Goal: Task Accomplishment & Management: Use online tool/utility

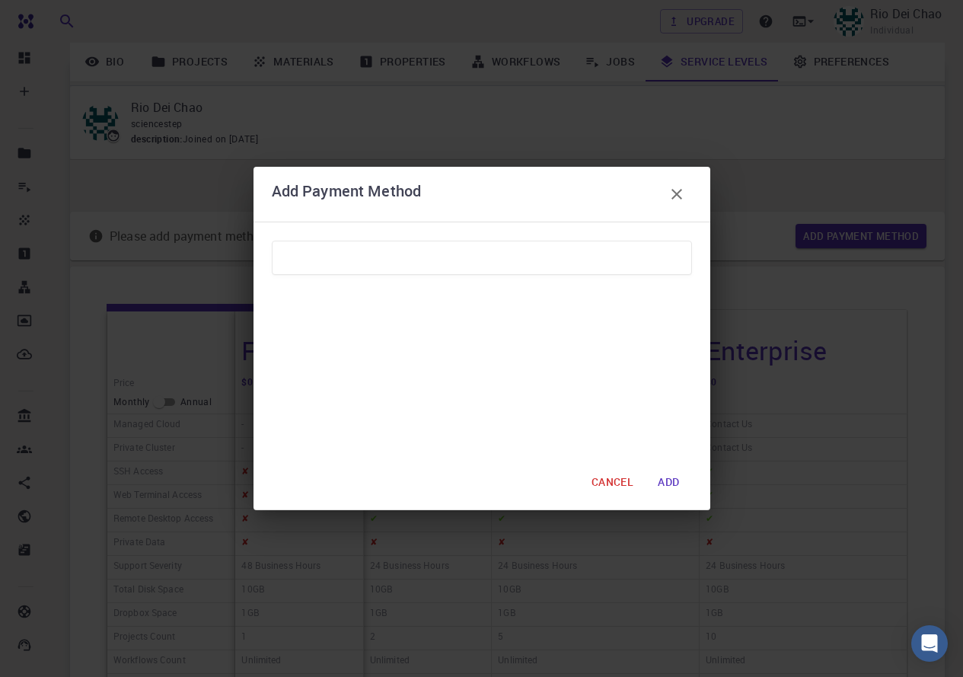
click at [673, 193] on icon "button" at bounding box center [677, 194] width 18 height 18
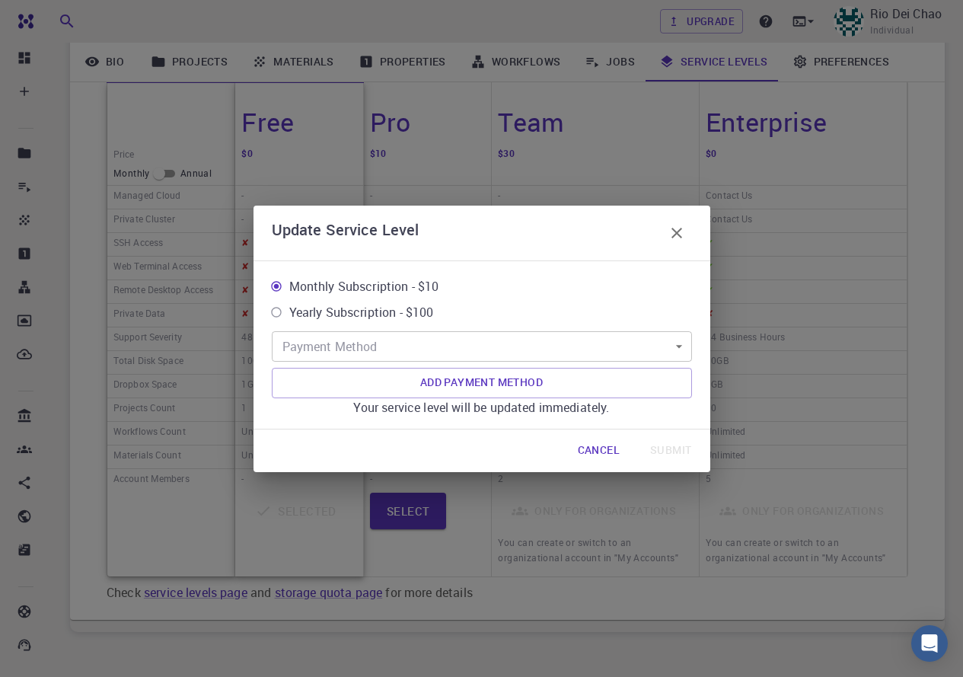
scroll to position [228, 0]
click at [682, 233] on icon "button" at bounding box center [677, 233] width 18 height 18
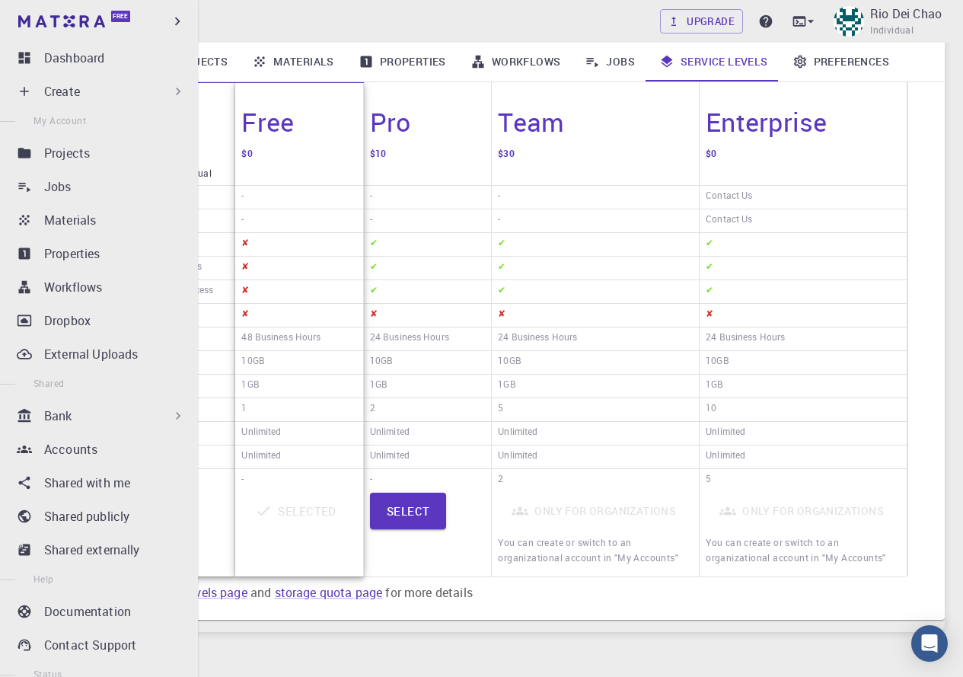
drag, startPoint x: 59, startPoint y: 56, endPoint x: 101, endPoint y: 102, distance: 62.5
click at [59, 56] on p "Dashboard" at bounding box center [74, 58] width 60 height 18
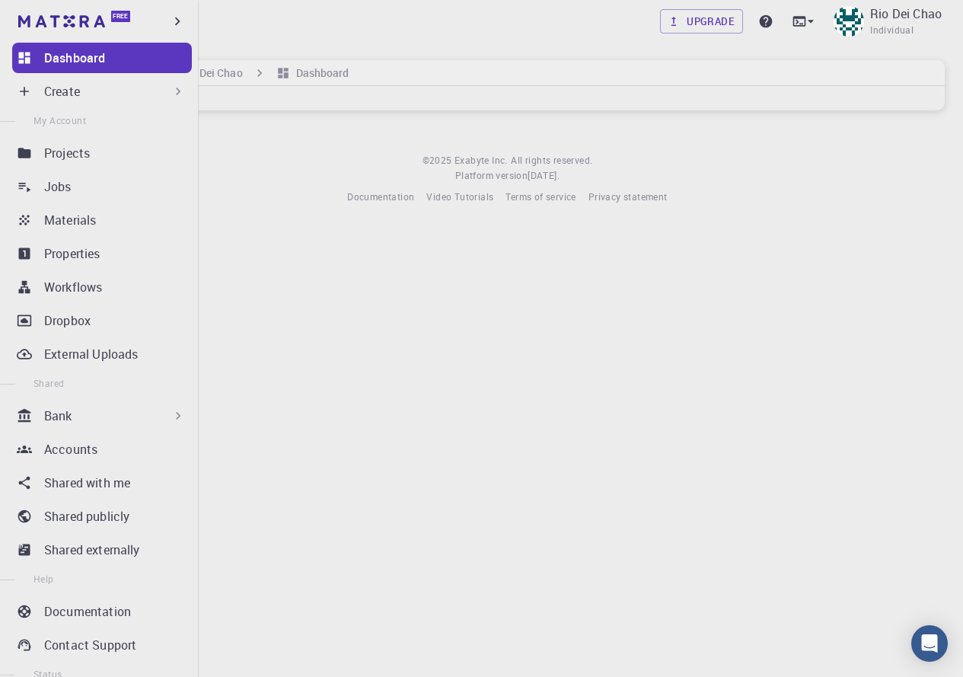
click at [70, 87] on p "Create" at bounding box center [62, 91] width 36 height 18
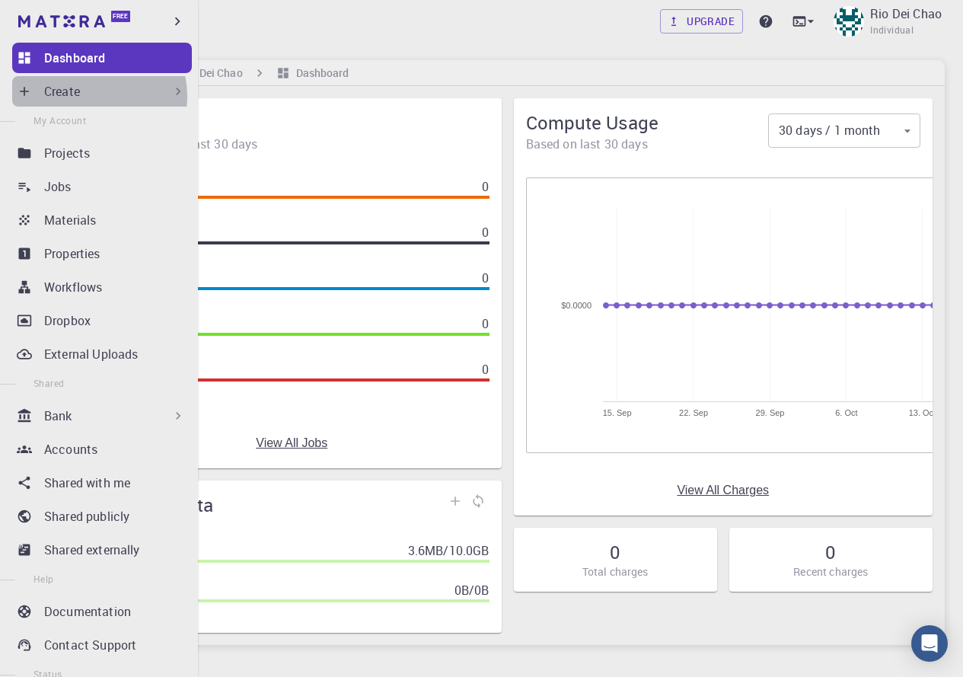
click at [85, 97] on div "Create" at bounding box center [115, 91] width 142 height 18
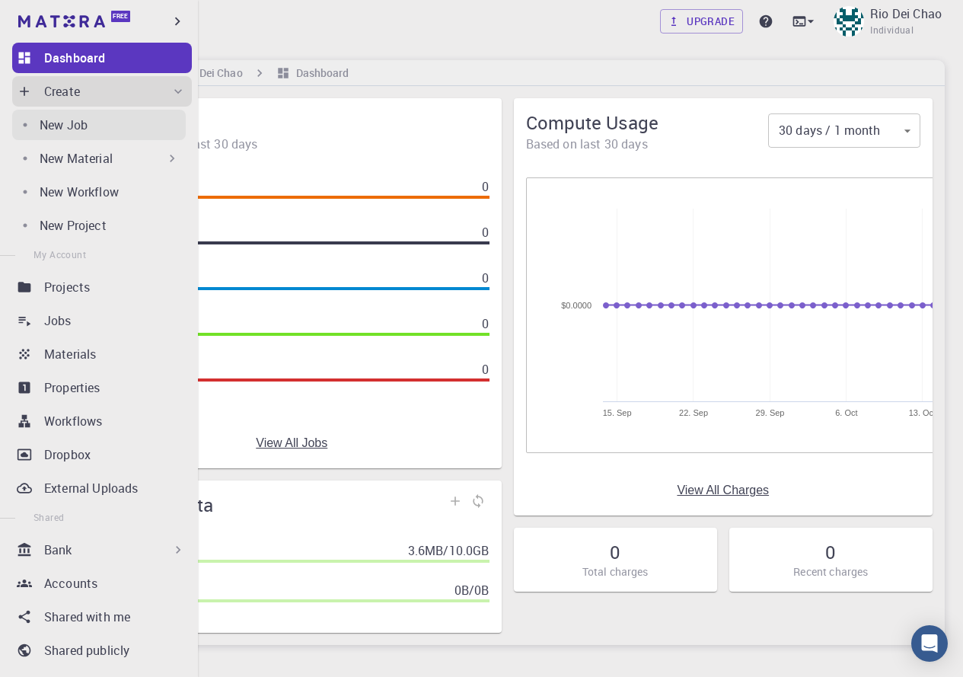
click at [78, 126] on p "New Job" at bounding box center [64, 125] width 48 height 18
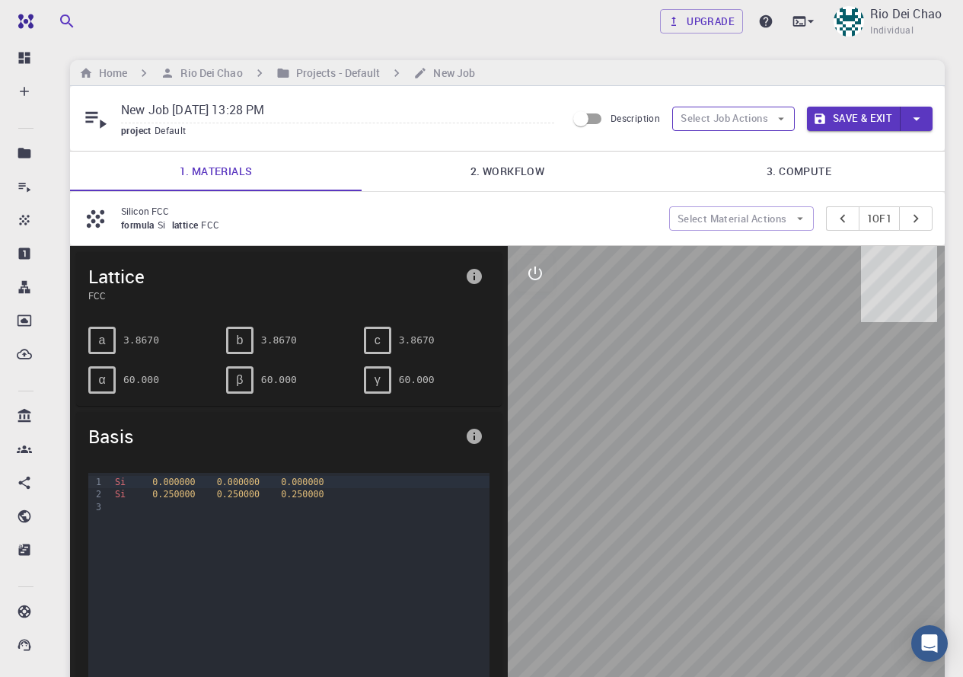
click at [717, 125] on button "Select Job Actions" at bounding box center [733, 119] width 123 height 24
click at [747, 178] on span "Select materials" at bounding box center [746, 173] width 72 height 15
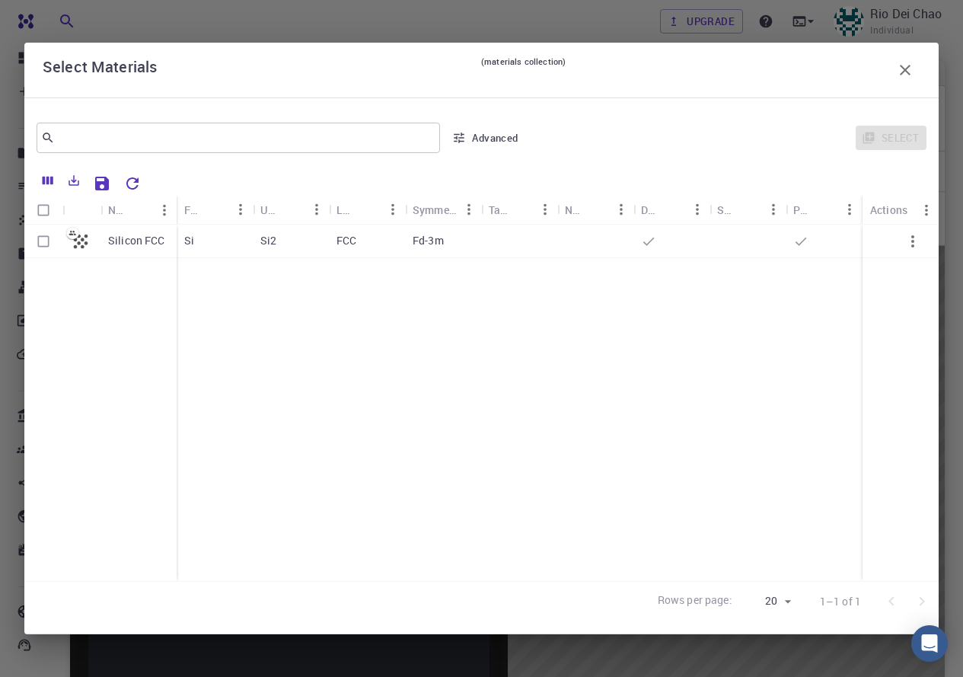
click at [43, 238] on input "Select row" at bounding box center [43, 241] width 29 height 29
checkbox input "true"
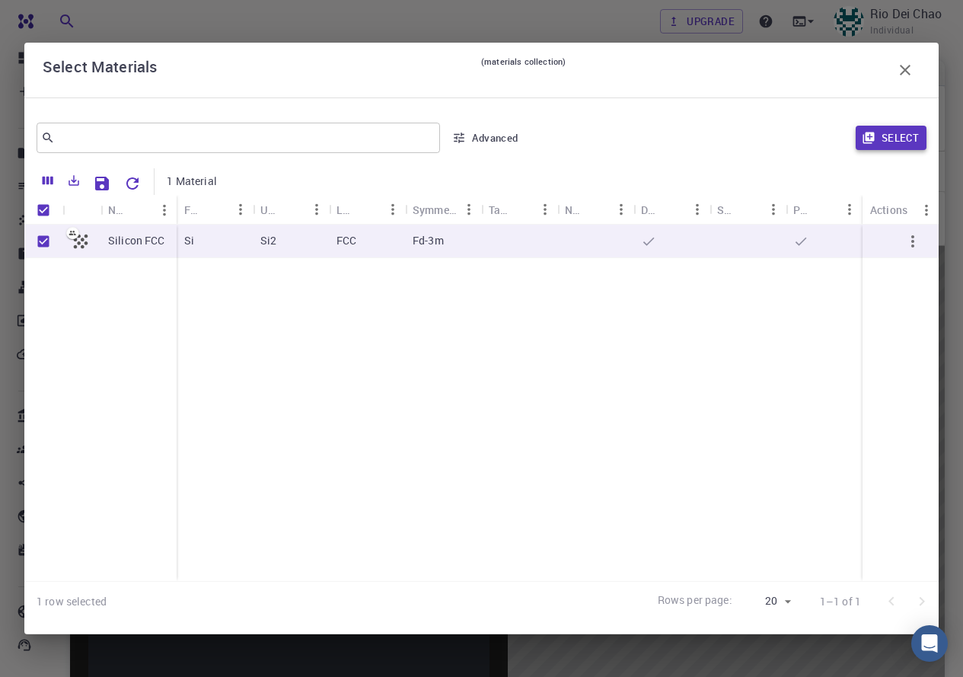
click at [886, 143] on button "Select" at bounding box center [891, 138] width 71 height 24
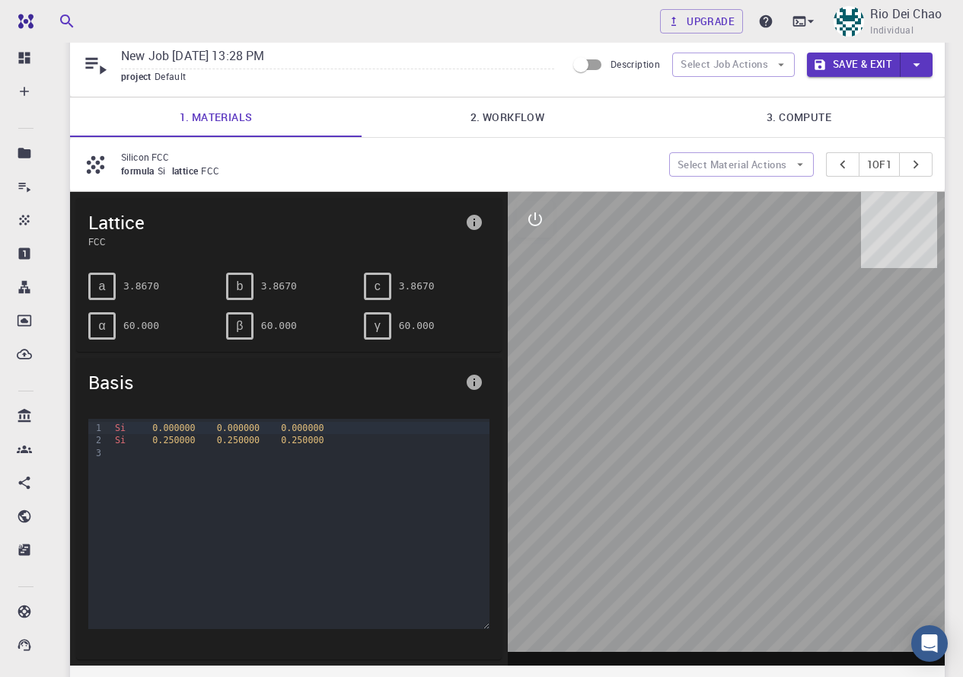
scroll to position [76, 0]
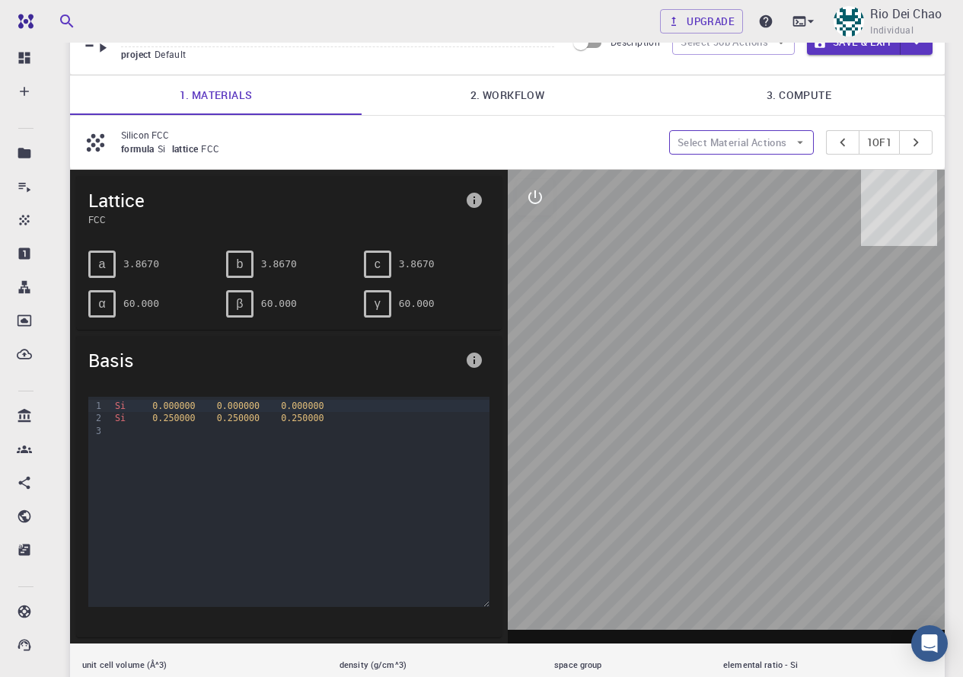
click at [795, 147] on icon "button" at bounding box center [800, 143] width 14 height 14
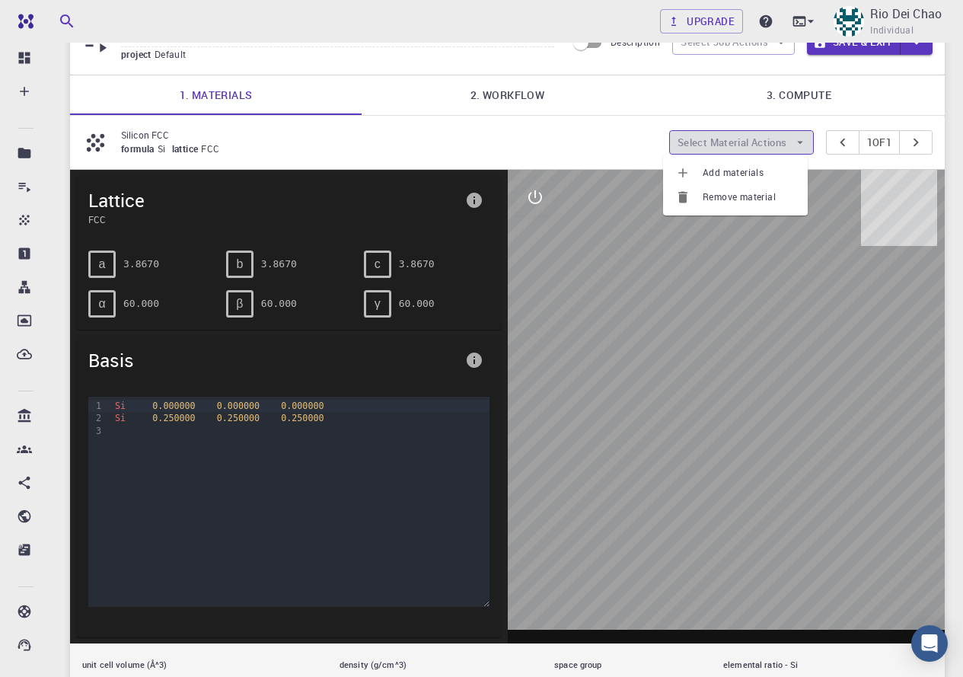
click at [795, 147] on icon "button" at bounding box center [800, 143] width 14 height 14
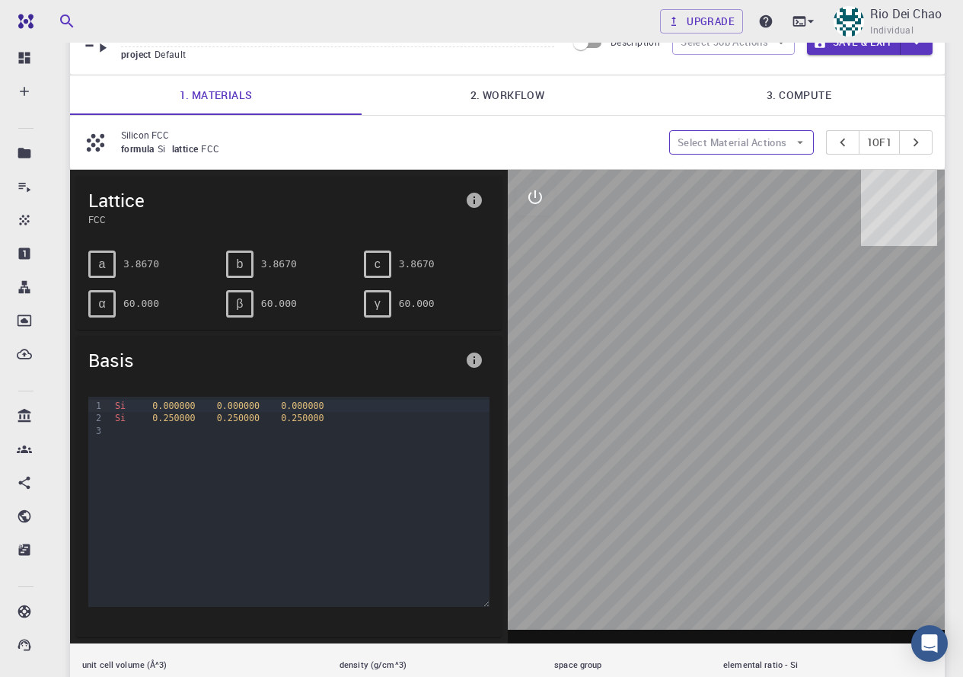
click at [795, 147] on icon "button" at bounding box center [800, 143] width 14 height 14
click at [782, 170] on span "Add materials" at bounding box center [749, 172] width 93 height 15
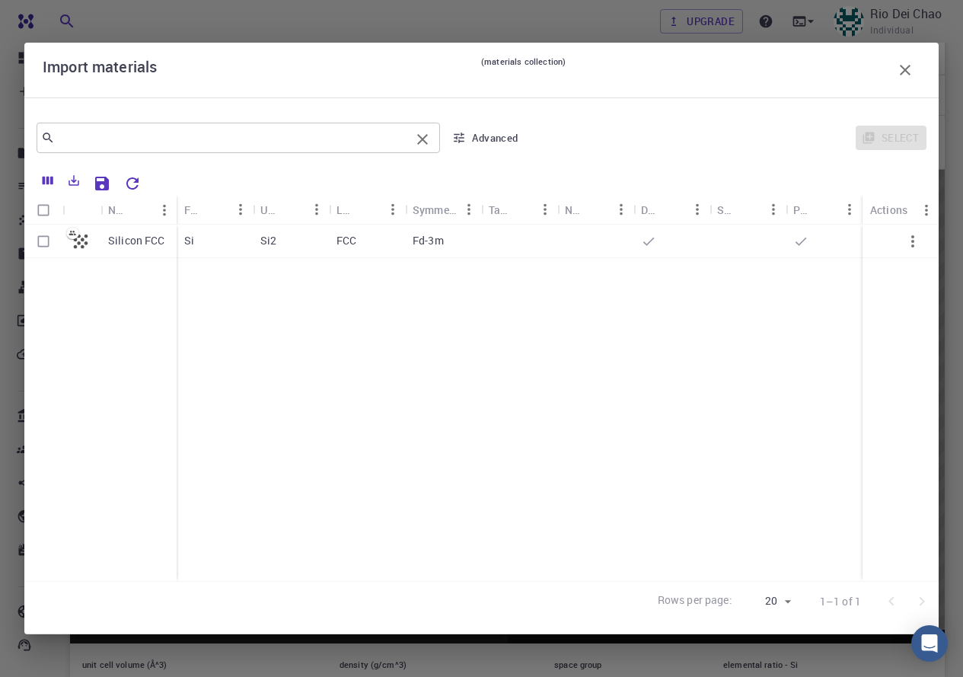
click at [153, 124] on div "​" at bounding box center [239, 138] width 404 height 30
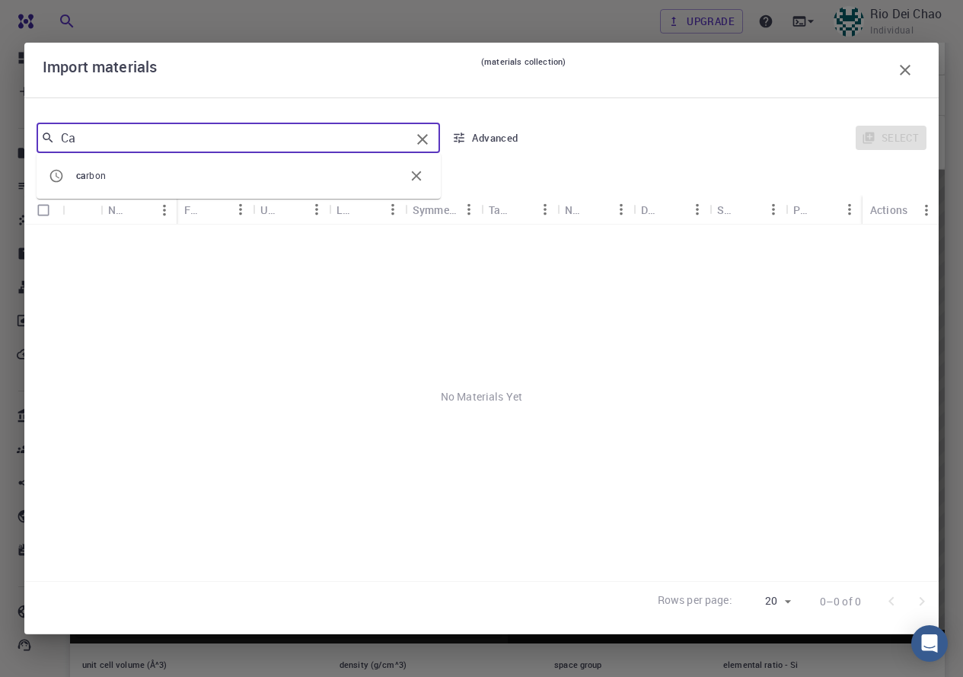
type input "C"
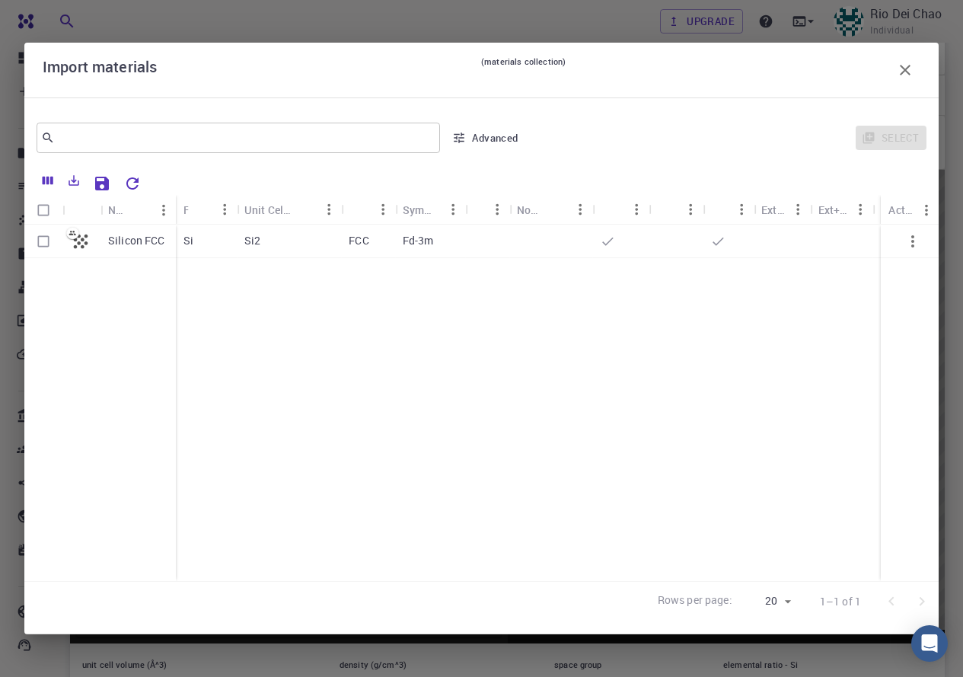
click at [676, 141] on div "Select" at bounding box center [729, 138] width 395 height 37
click at [903, 67] on icon "button" at bounding box center [905, 70] width 11 height 11
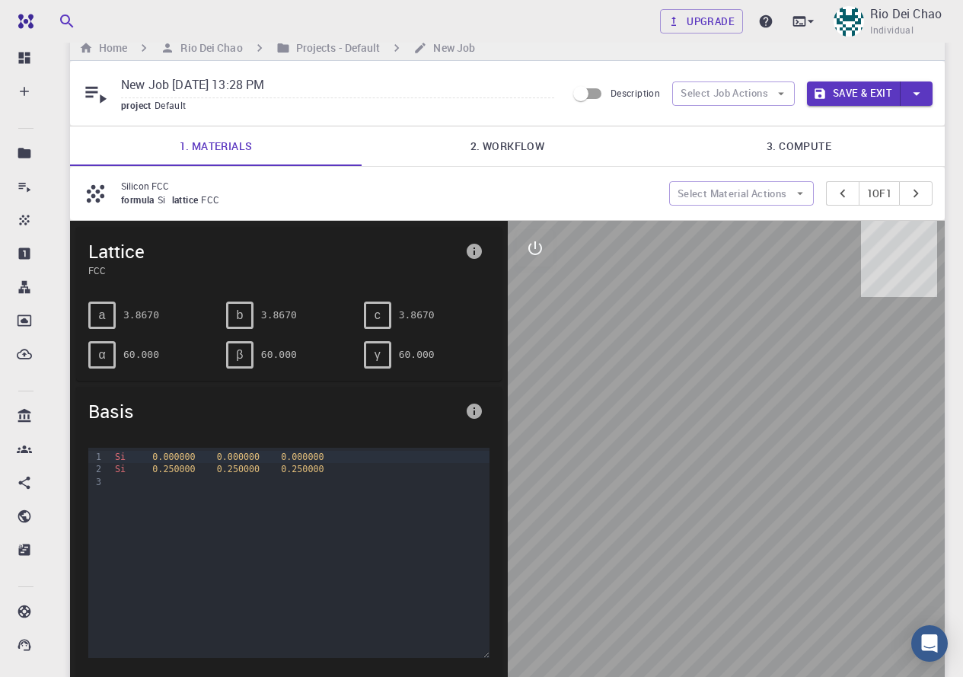
scroll to position [0, 0]
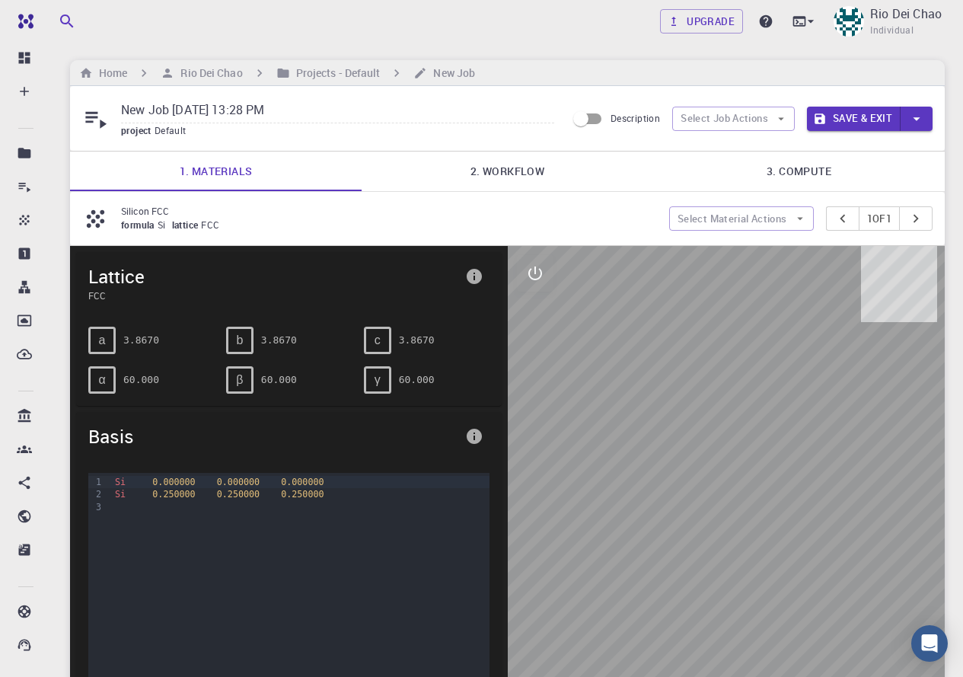
click at [171, 110] on input "New Job [DATE] 13:28 PM" at bounding box center [337, 110] width 433 height 25
click at [125, 111] on input "silicon lattices [DATE] 13:28 PM" at bounding box center [337, 110] width 433 height 25
type input "Silicon lattices [DATE] 13:28 PM"
